Goal: Task Accomplishment & Management: Manage account settings

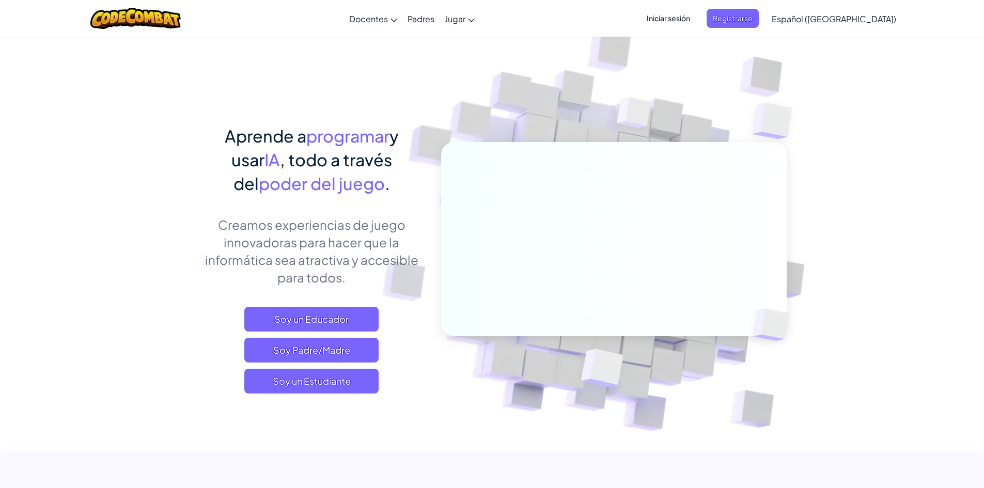
click at [696, 23] on span "Iniciar sesión" at bounding box center [668, 18] width 56 height 19
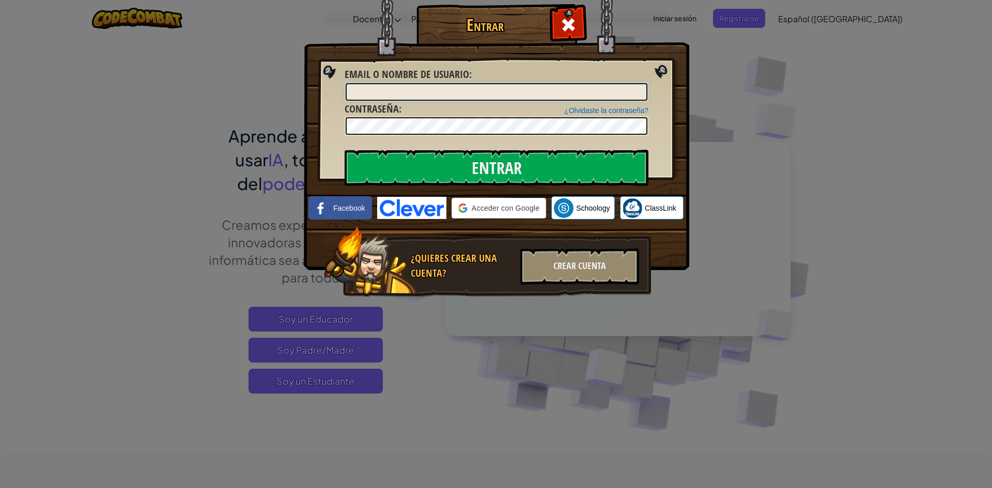
click at [500, 96] on input "Email o Nombre de usuario :" at bounding box center [497, 92] width 302 height 18
click at [489, 88] on input "Email o Nombre de usuario :" at bounding box center [497, 92] width 302 height 18
type input "ApollitoGamer"
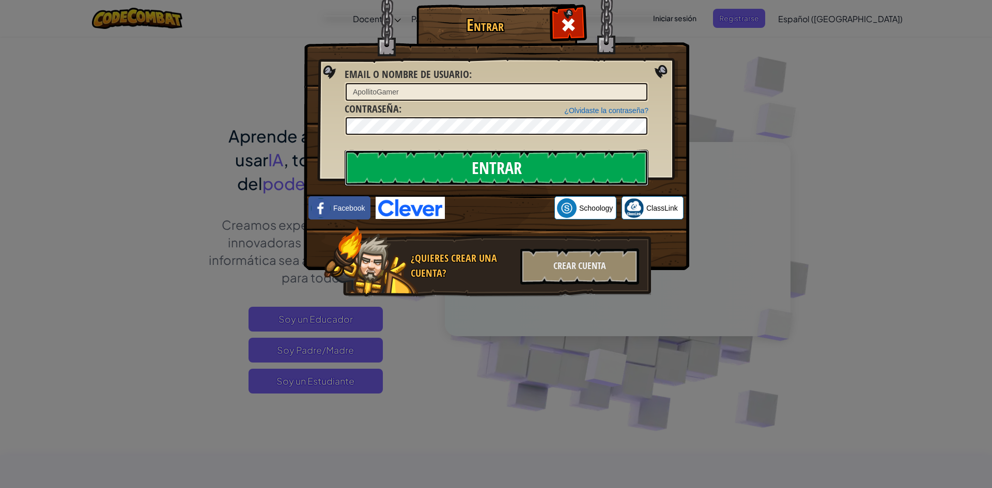
click at [516, 176] on input "Entrar" at bounding box center [497, 168] width 304 height 36
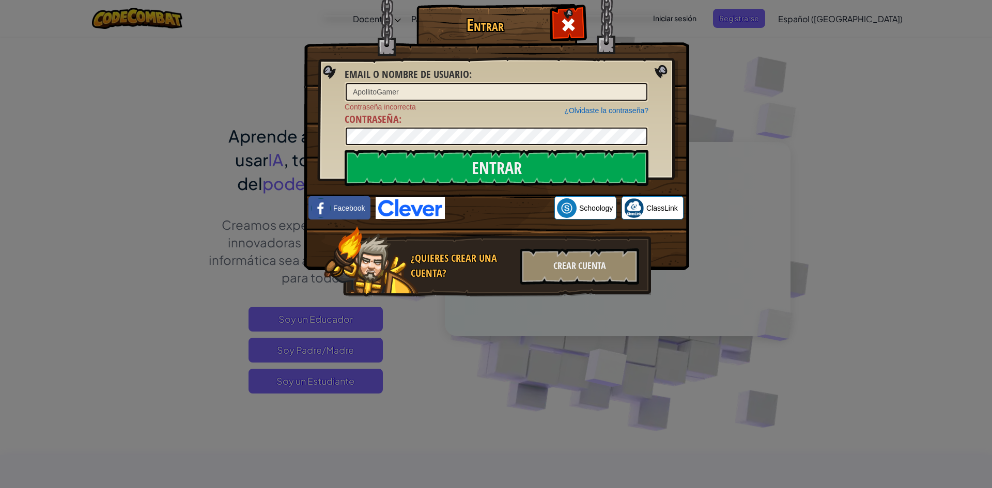
click at [509, 126] on div "¿Olvidaste la contraseña? Contraseña incorrecta Contraseña :" at bounding box center [497, 124] width 304 height 45
click at [509, 127] on div at bounding box center [497, 137] width 304 height 20
click at [345, 150] on input "Entrar" at bounding box center [497, 168] width 304 height 36
